Goal: Information Seeking & Learning: Learn about a topic

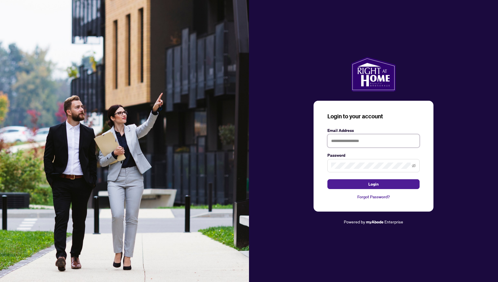
type input "**********"
click at [382, 184] on button "Login" at bounding box center [374, 184] width 92 height 10
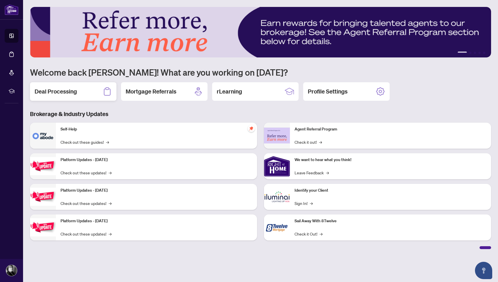
click at [72, 91] on h2 "Deal Processing" at bounding box center [56, 91] width 42 height 8
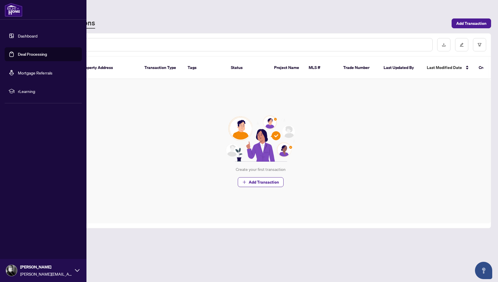
click at [19, 94] on span "rLearning" at bounding box center [48, 91] width 60 height 6
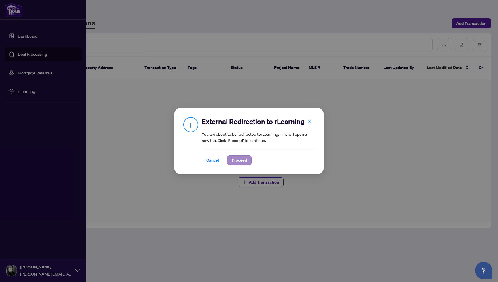
click at [240, 163] on span "Proceed" at bounding box center [239, 159] width 15 height 9
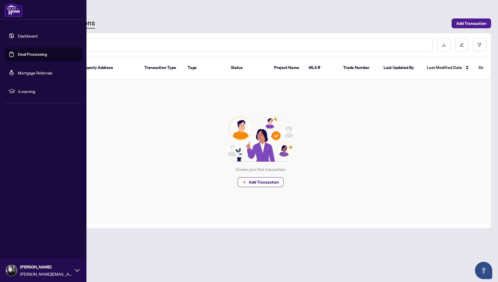
click at [27, 93] on span "rLearning" at bounding box center [48, 91] width 60 height 6
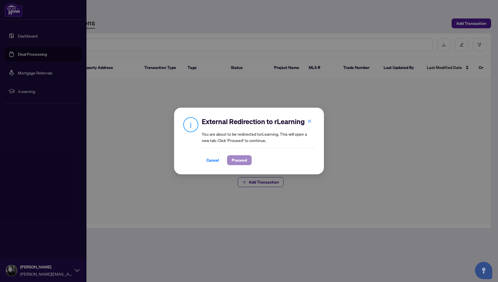
click at [241, 160] on span "Proceed" at bounding box center [239, 159] width 15 height 9
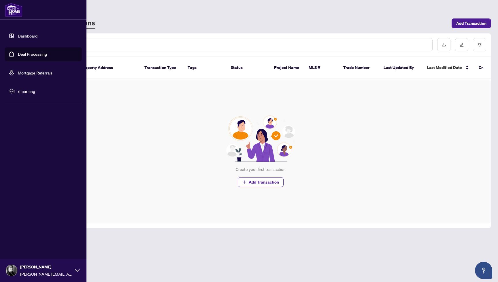
click at [30, 33] on link "Dashboard" at bounding box center [28, 35] width 20 height 5
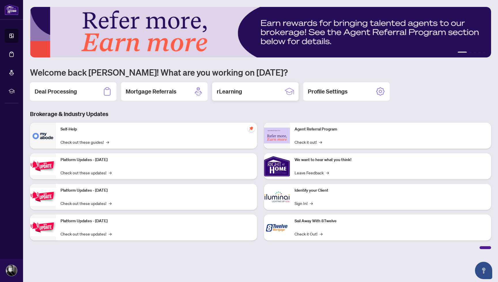
click at [241, 91] on h2 "rLearning" at bounding box center [229, 91] width 25 height 8
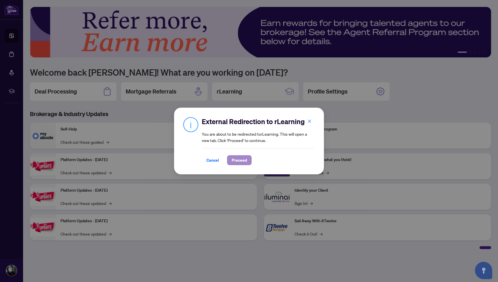
click at [238, 163] on span "Proceed" at bounding box center [239, 159] width 15 height 9
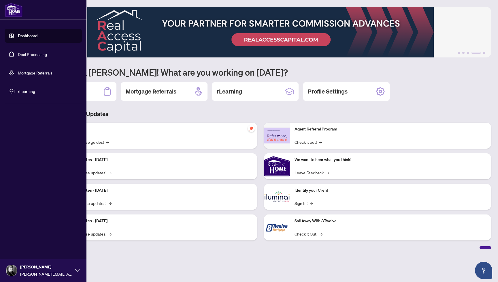
click at [38, 55] on link "Deal Processing" at bounding box center [32, 54] width 29 height 5
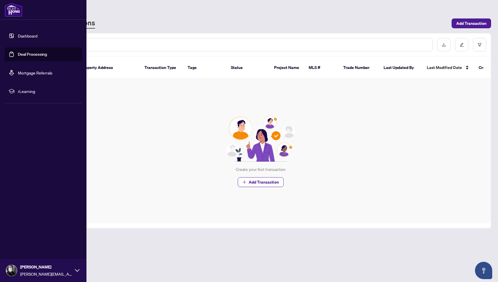
click at [27, 91] on span "rLearning" at bounding box center [48, 91] width 60 height 6
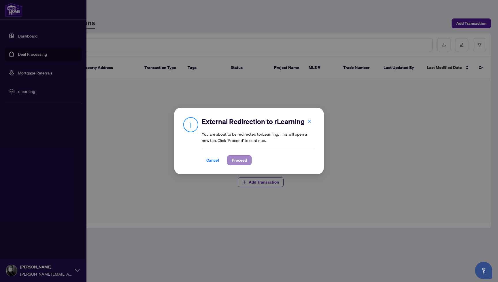
click at [245, 162] on span "Proceed" at bounding box center [239, 159] width 15 height 9
